Goal: Information Seeking & Learning: Learn about a topic

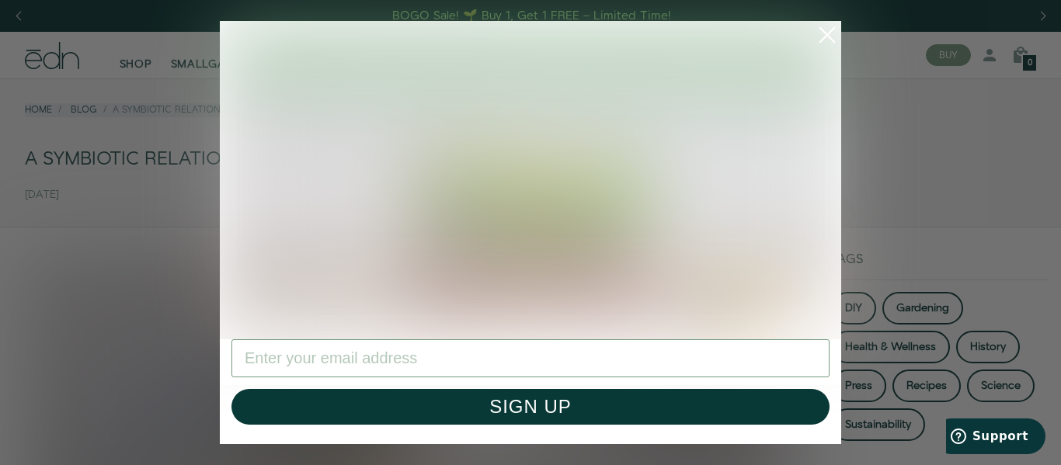
click at [829, 32] on icon "Close dialog" at bounding box center [827, 35] width 14 height 14
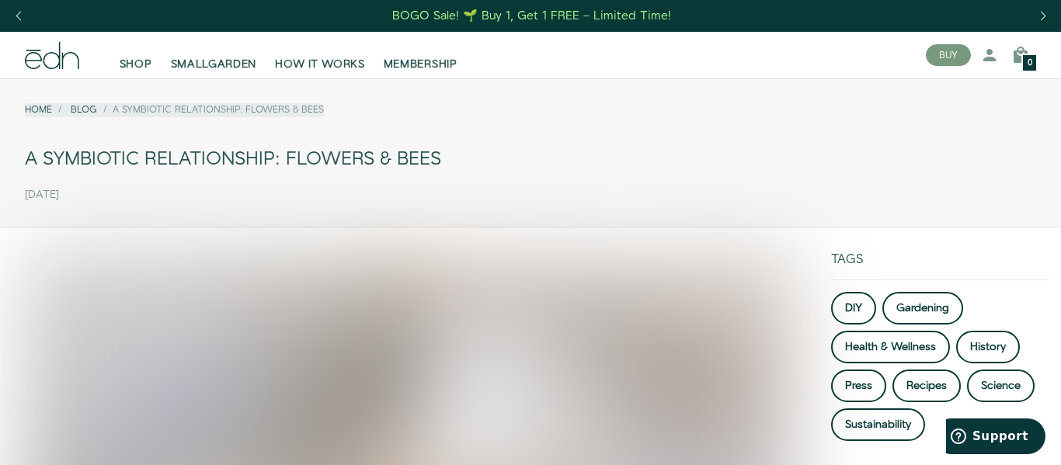
click at [501, 147] on div "A Symbiotic Relationship: Flowers & Bees" at bounding box center [530, 159] width 1011 height 35
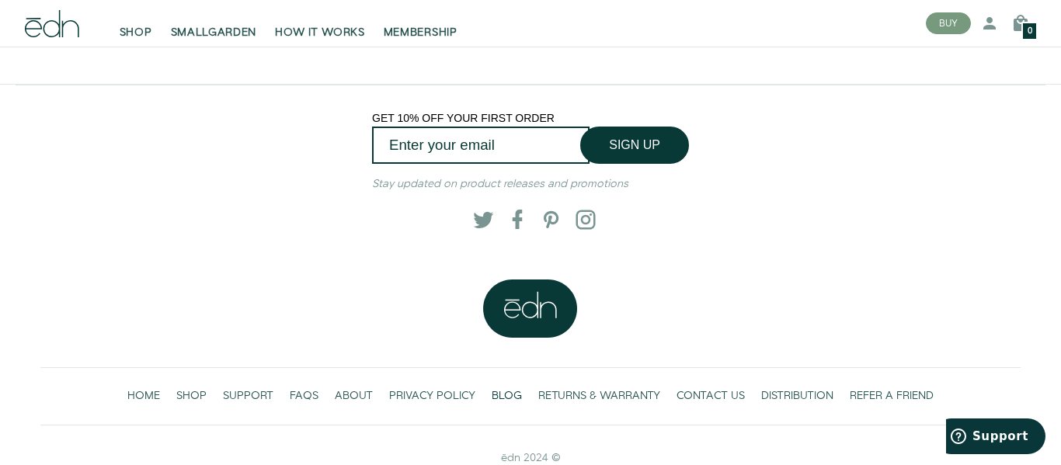
scroll to position [4120, 0]
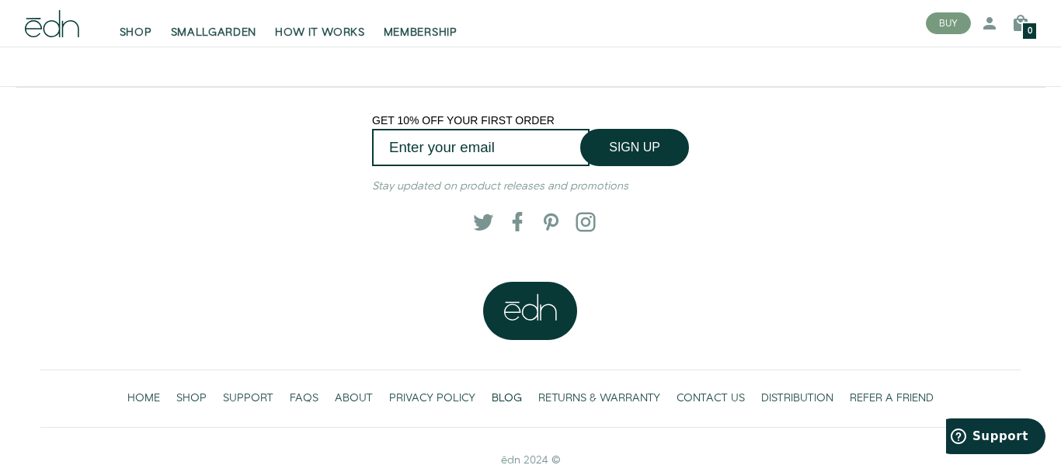
click at [561, 310] on icon at bounding box center [531, 311] width 94 height 58
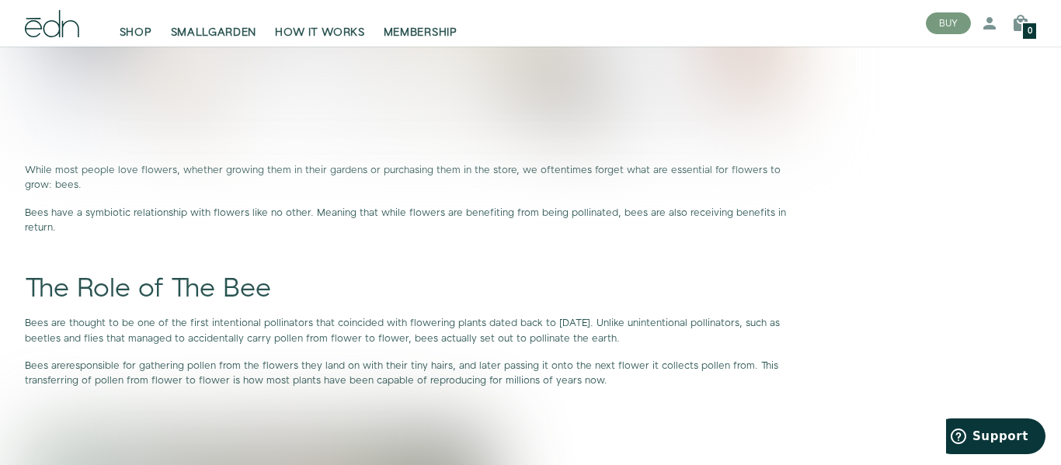
scroll to position [0, 0]
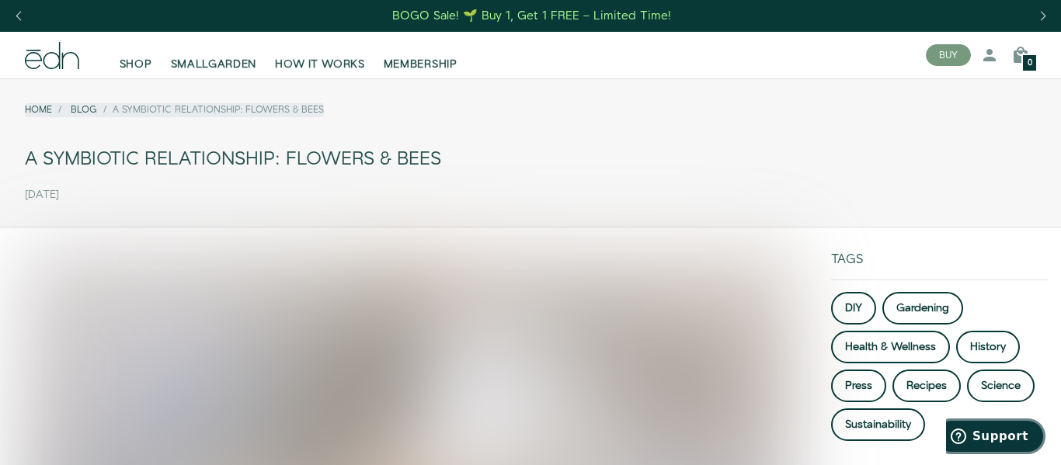
click at [997, 444] on button "Support" at bounding box center [990, 437] width 112 height 36
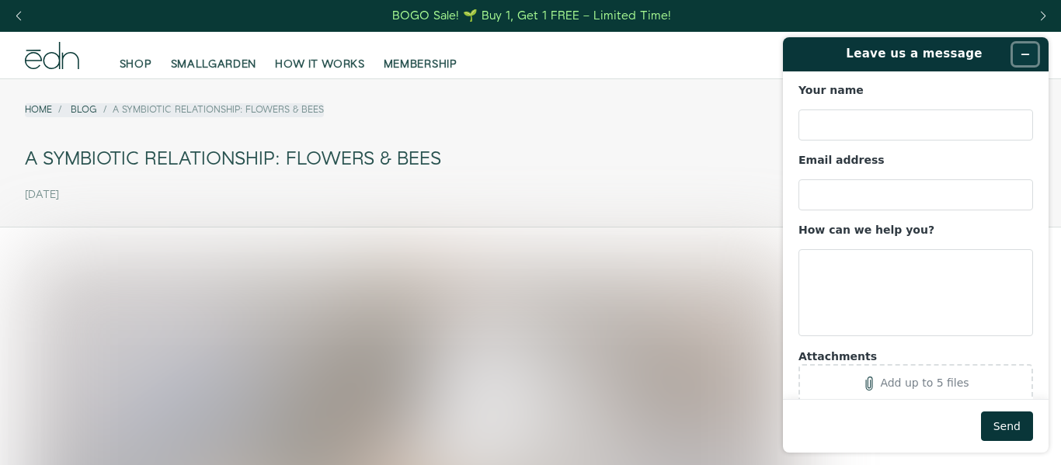
click at [1028, 55] on icon "Minimize widget" at bounding box center [1025, 54] width 11 height 11
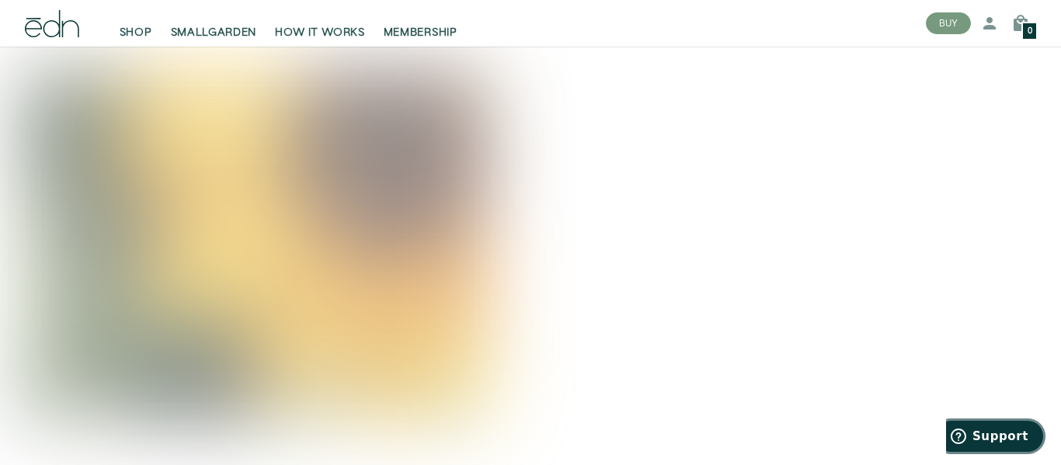
scroll to position [4148, 0]
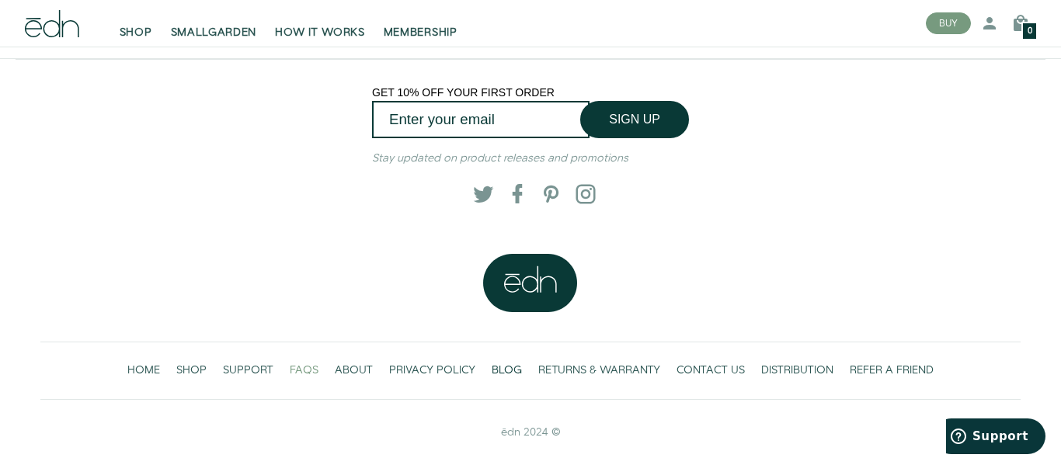
click at [301, 374] on span "FAQS" at bounding box center [304, 371] width 29 height 16
click at [688, 368] on span "CONTACT US" at bounding box center [711, 371] width 68 height 16
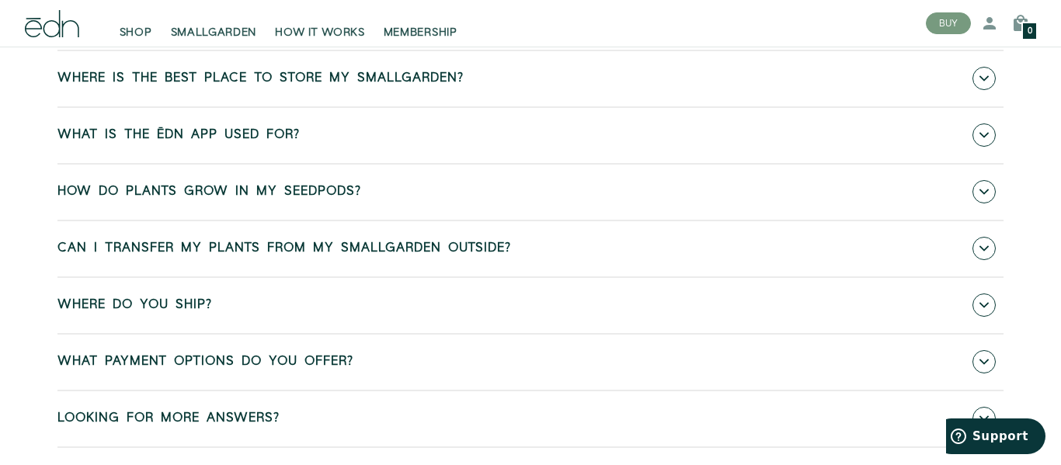
scroll to position [868, 0]
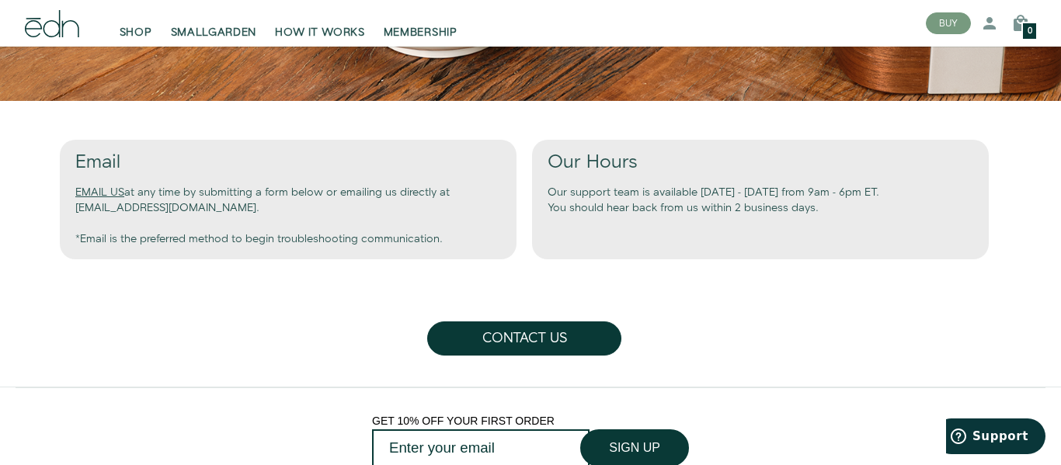
scroll to position [607, 0]
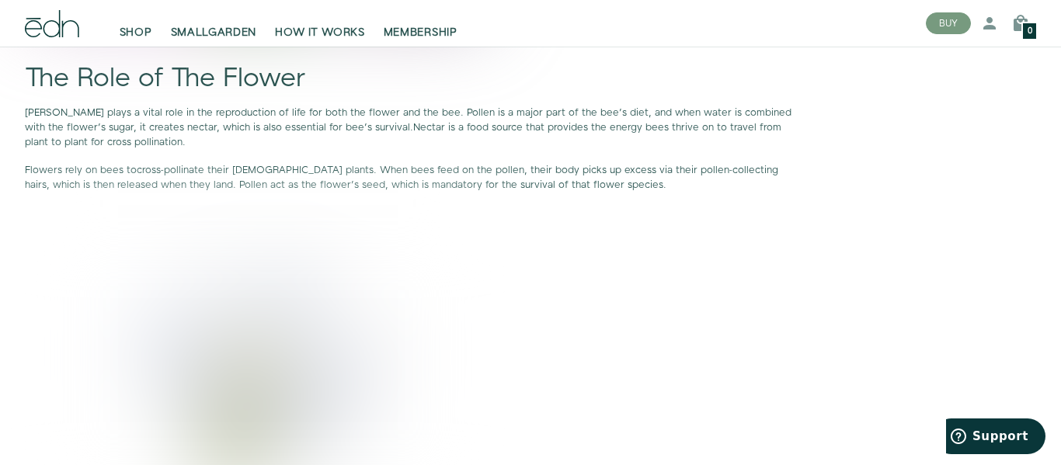
scroll to position [1599, 0]
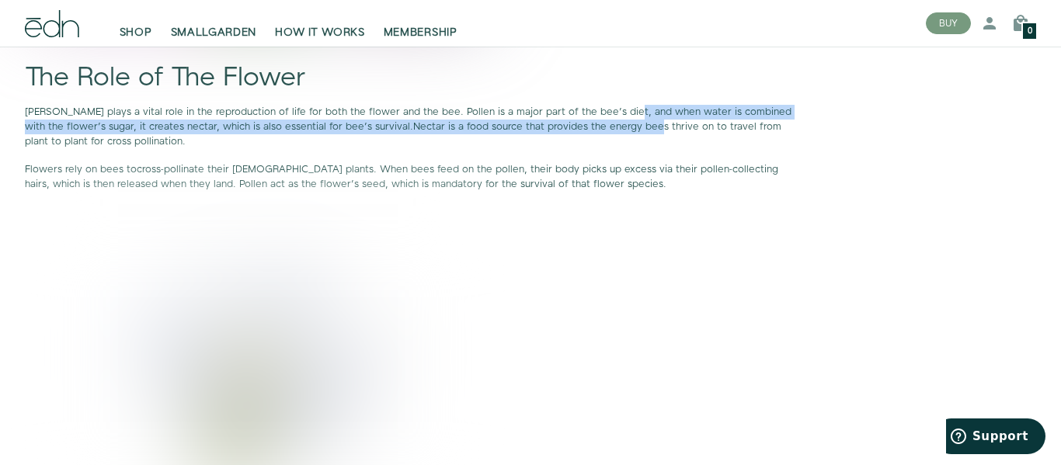
drag, startPoint x: 611, startPoint y: 107, endPoint x: 614, endPoint y: 124, distance: 17.4
click at [614, 124] on p "Pollen plays a vital role in the reproduction of life for both the flower and t…" at bounding box center [409, 127] width 769 height 45
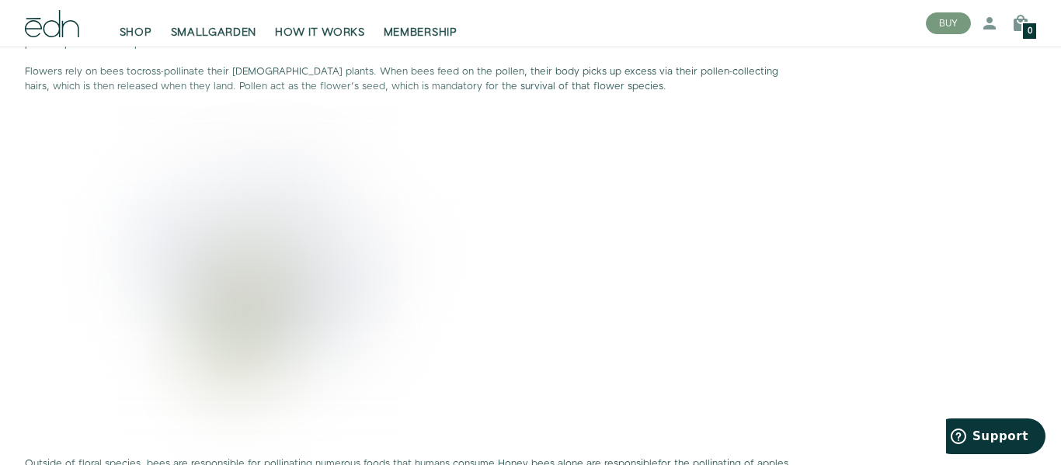
scroll to position [1696, 0]
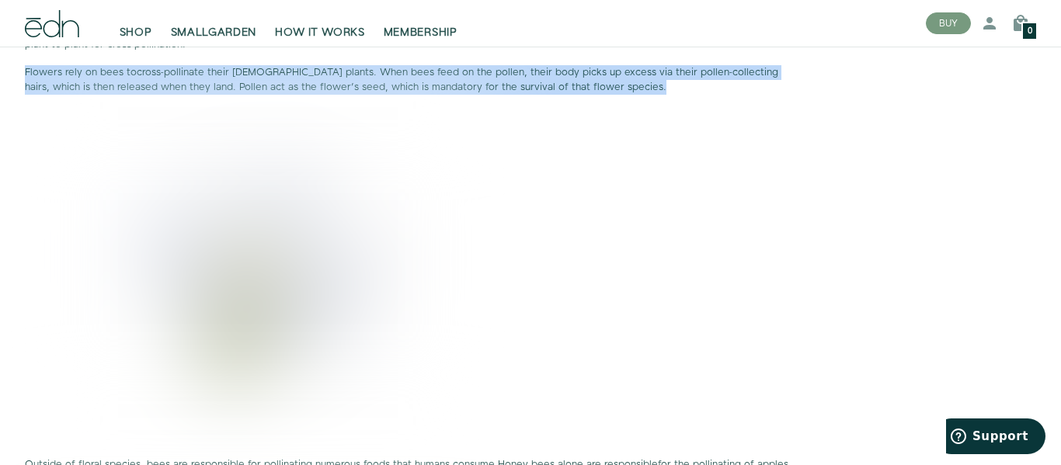
drag, startPoint x: 24, startPoint y: 71, endPoint x: 592, endPoint y: 82, distance: 567.9
click at [592, 82] on p "Flowers rely on bees to cross-pollinate their female plants . When bees feed on…" at bounding box center [409, 80] width 769 height 30
click at [671, 85] on p "Flowers rely on bees to cross-pollinate their female plants . When bees feed on…" at bounding box center [409, 80] width 769 height 30
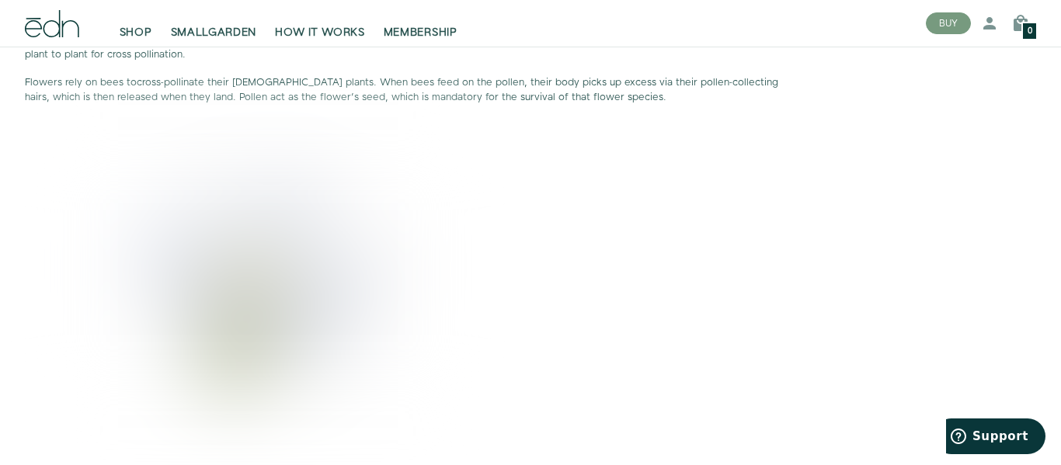
scroll to position [0, 0]
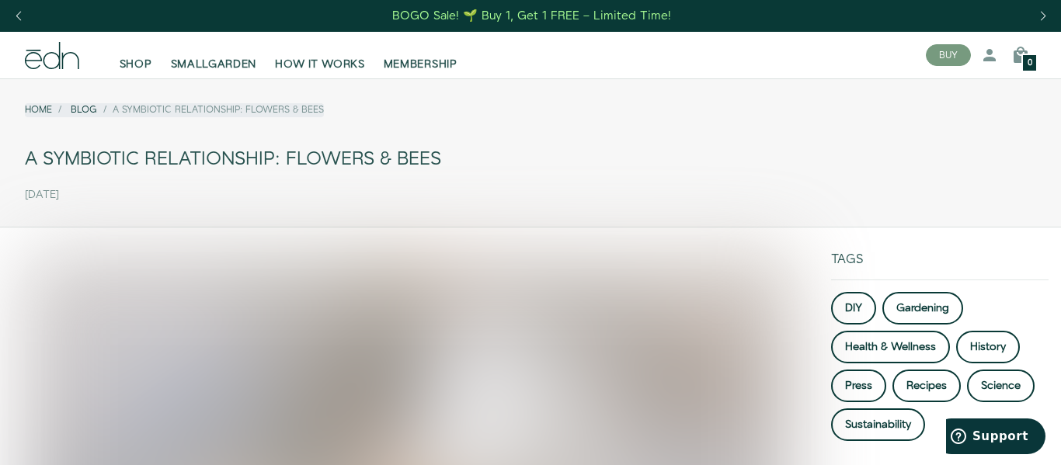
click at [89, 109] on link "Blog" at bounding box center [84, 109] width 26 height 13
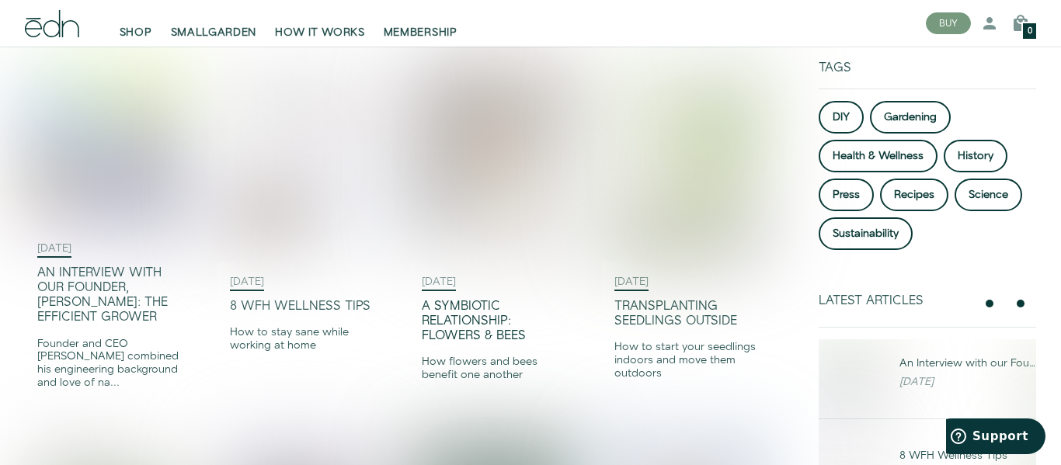
click at [468, 343] on div "A Symbiotic Relationship: Flowers & Bees" at bounding box center [493, 321] width 143 height 45
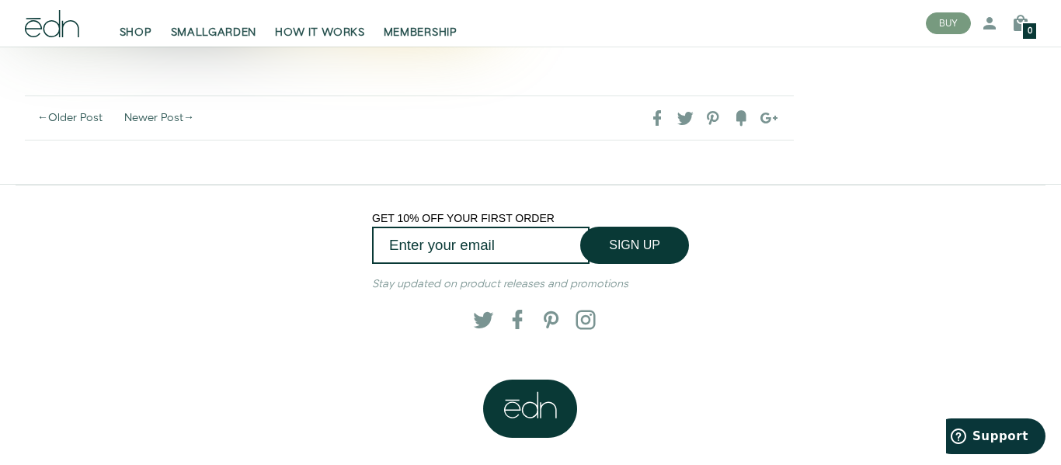
scroll to position [4023, 0]
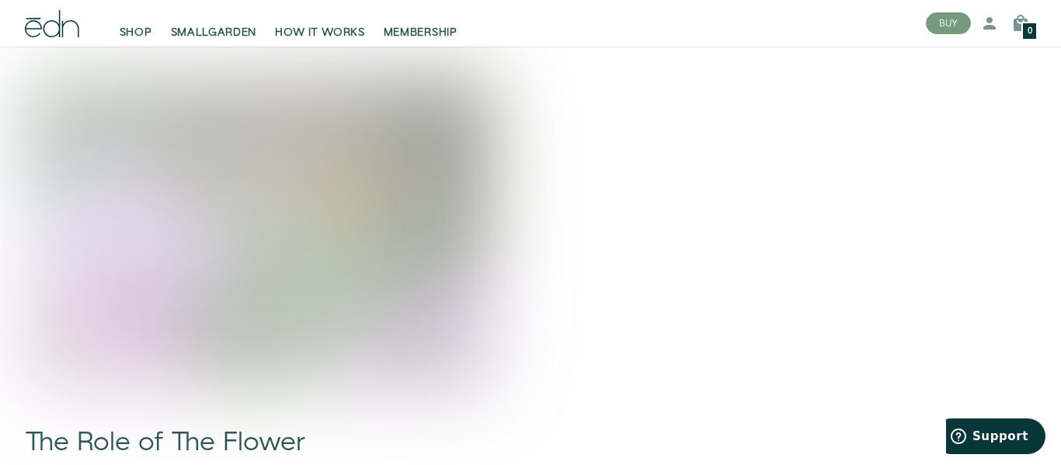
scroll to position [0, 0]
